Goal: Transaction & Acquisition: Book appointment/travel/reservation

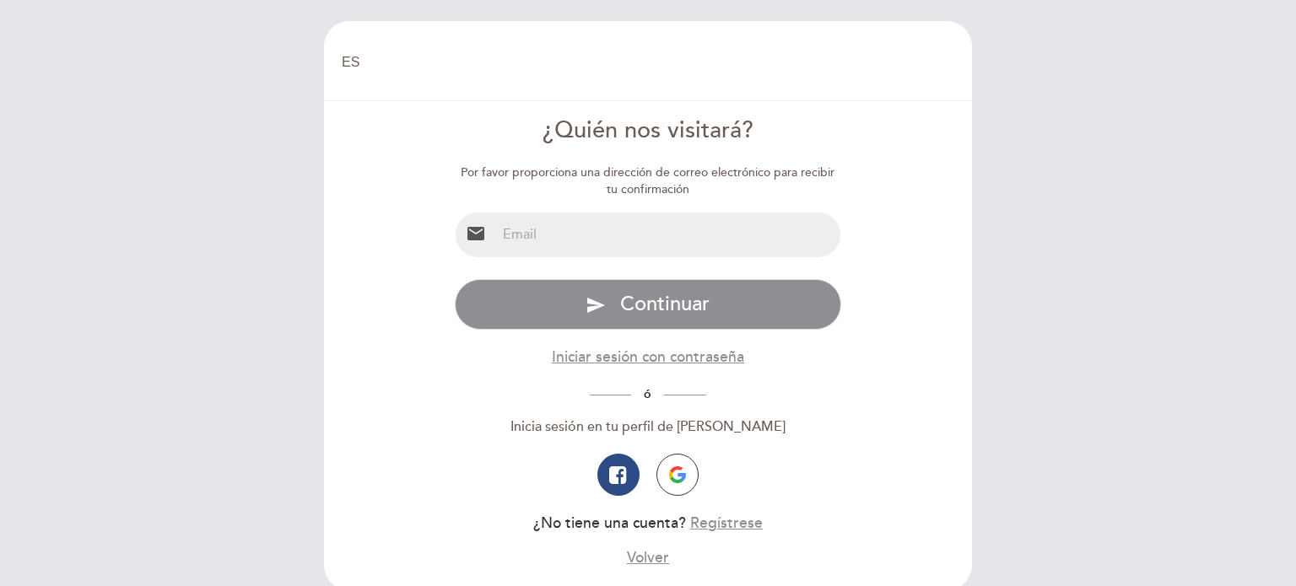
select select "es"
click at [684, 483] on img "button" at bounding box center [677, 474] width 17 height 17
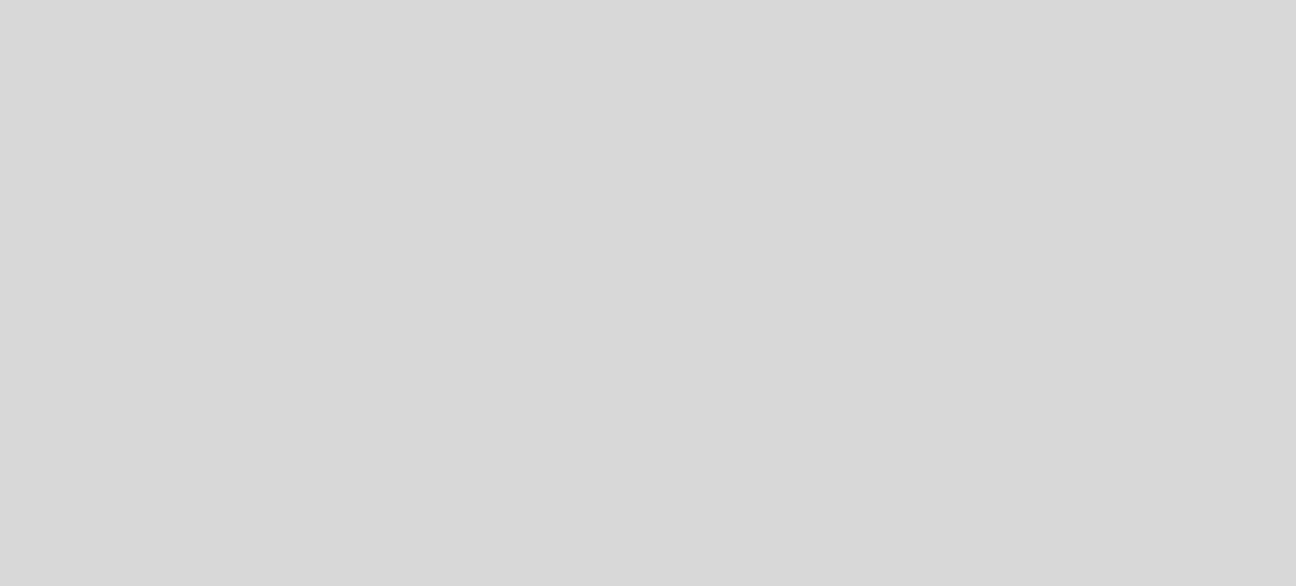
select select "es"
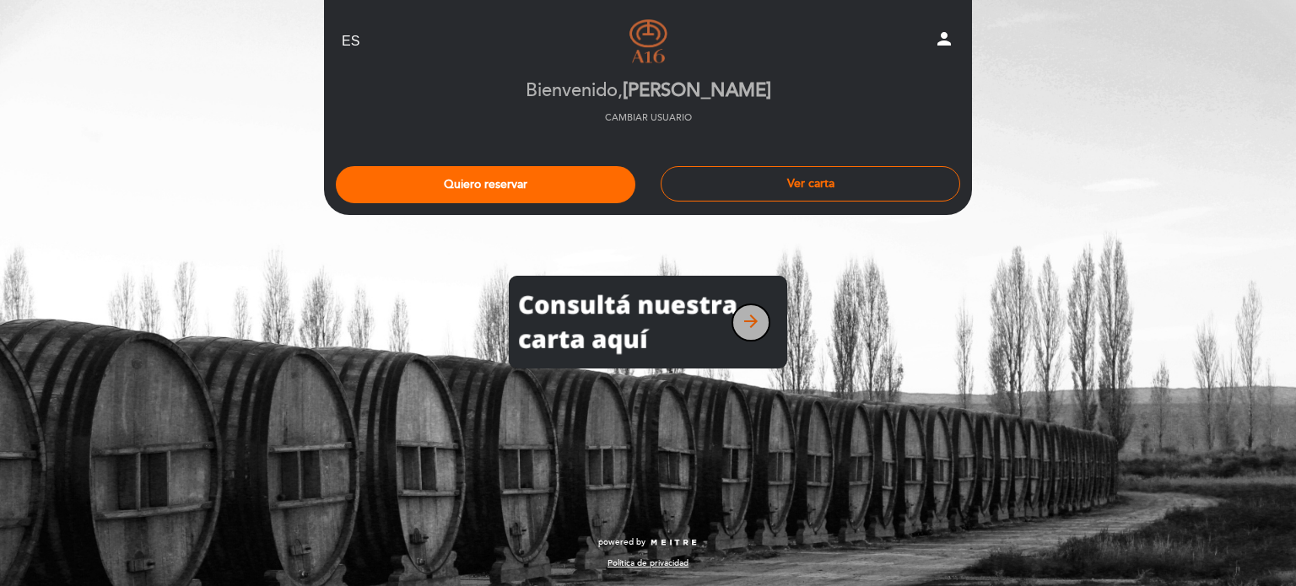
click at [745, 323] on icon "arrow_forward" at bounding box center [751, 321] width 20 height 20
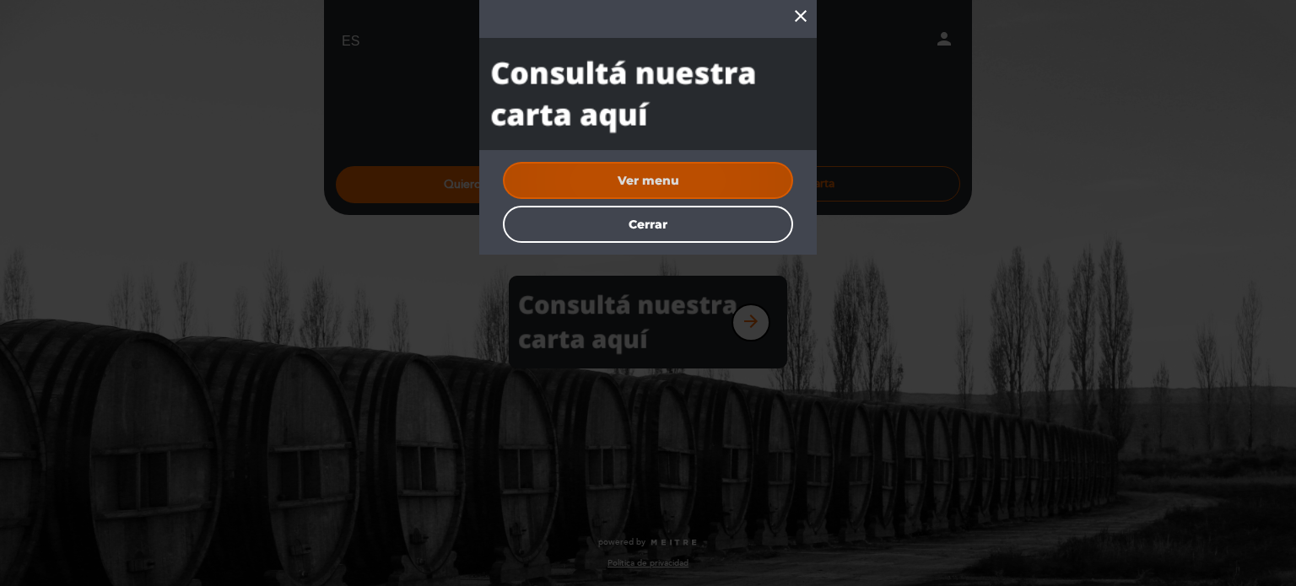
click at [673, 177] on button "Ver menu" at bounding box center [648, 180] width 290 height 37
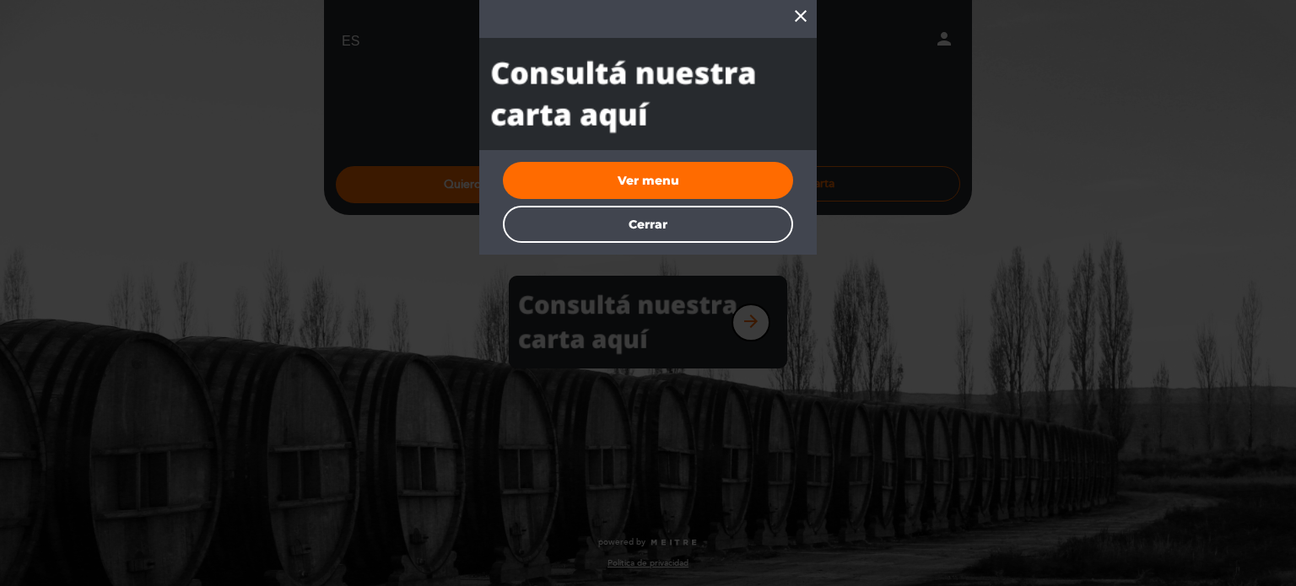
click at [797, 13] on icon "close" at bounding box center [800, 16] width 20 height 20
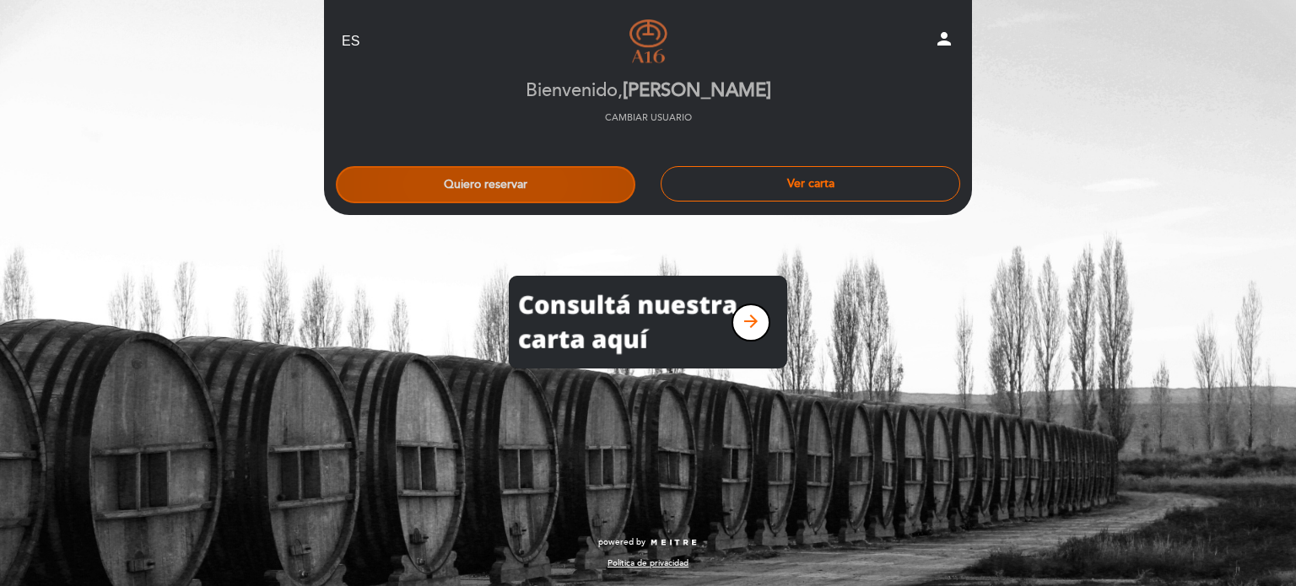
click at [584, 182] on button "Quiero reservar" at bounding box center [485, 184] width 299 height 37
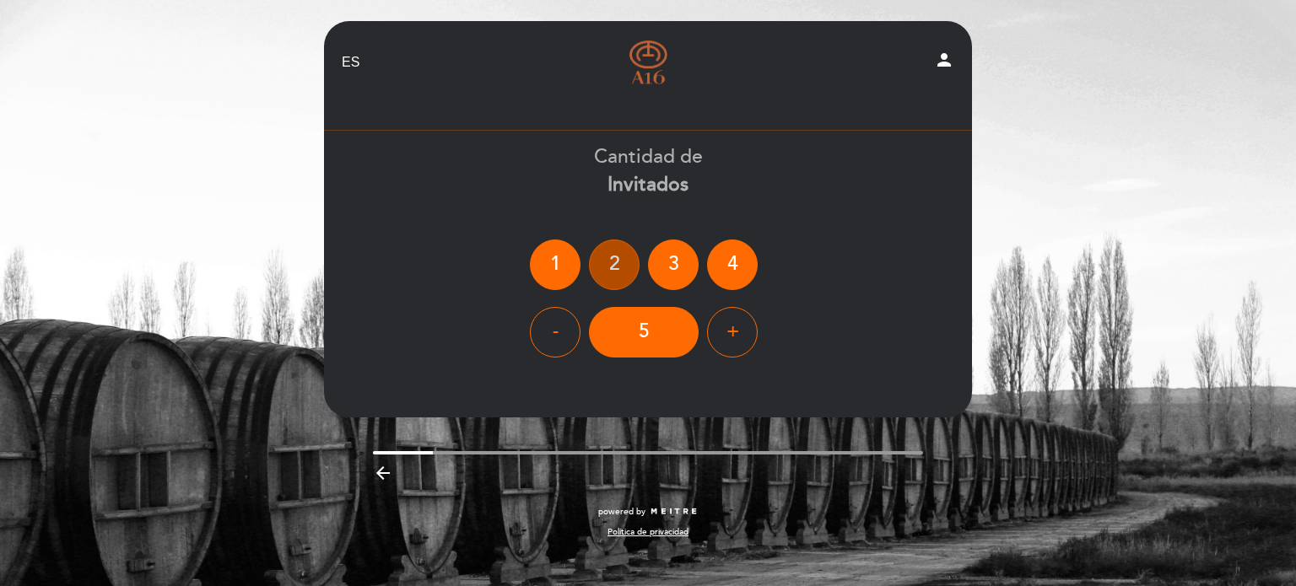
click at [614, 262] on div "2" at bounding box center [614, 265] width 51 height 51
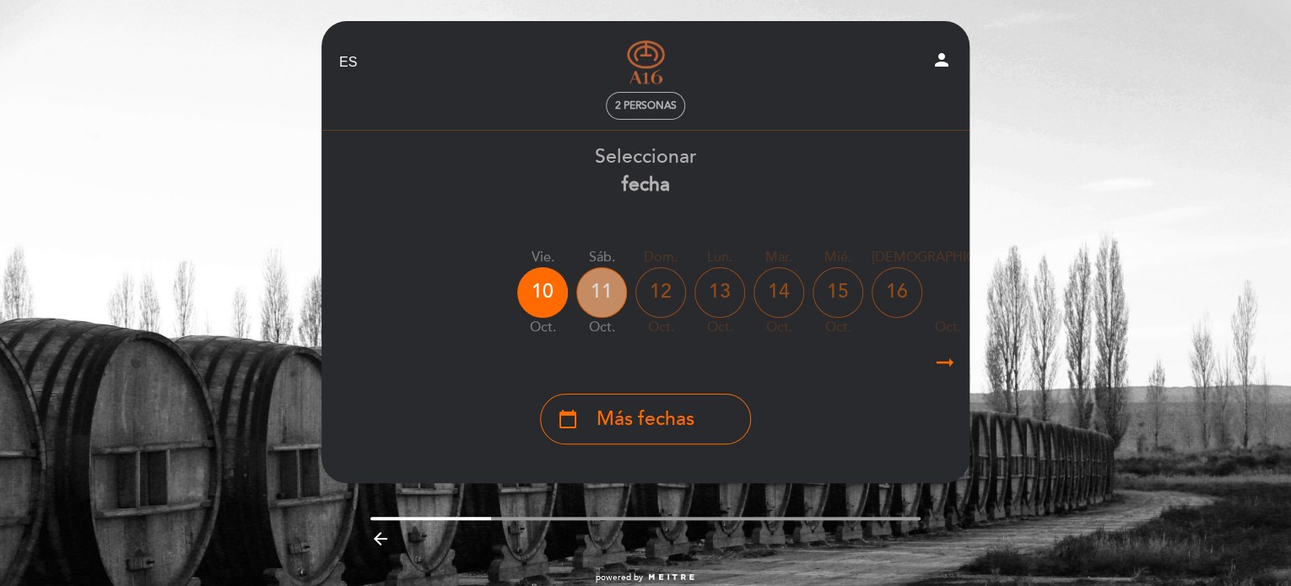
click at [599, 288] on div "11" at bounding box center [601, 292] width 51 height 51
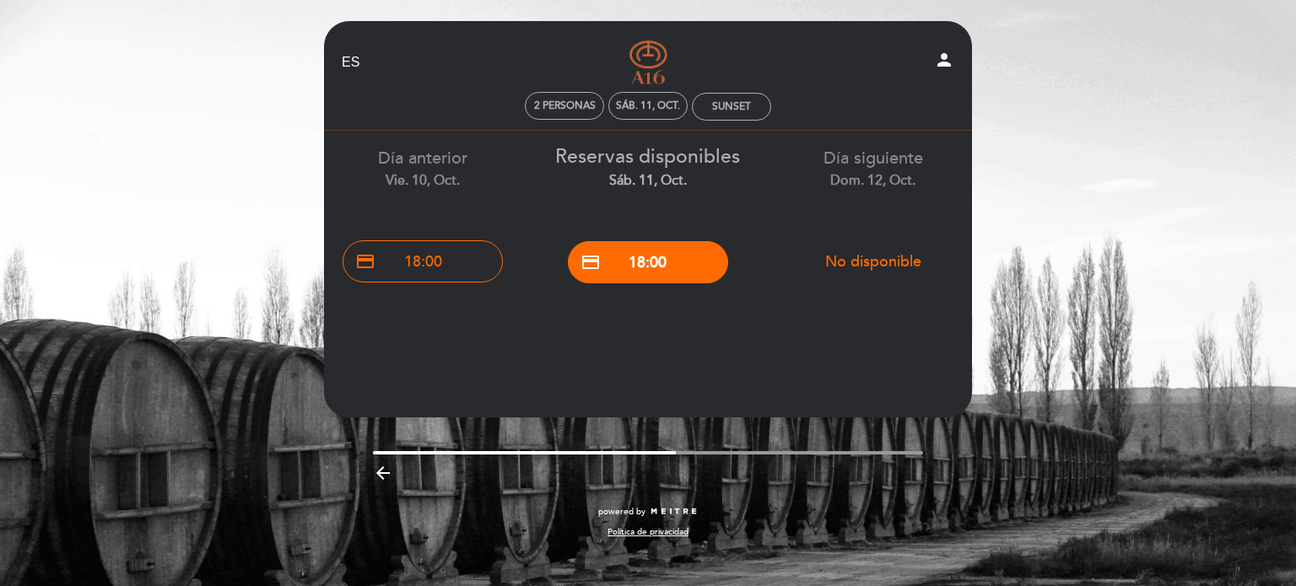
click at [1025, 99] on div "EN ES PT Bodega - A16 person 2 personas sáb. 11, oct. Sunset Bienvenido Bienven…" at bounding box center [648, 293] width 1296 height 586
